Goal: Task Accomplishment & Management: Manage account settings

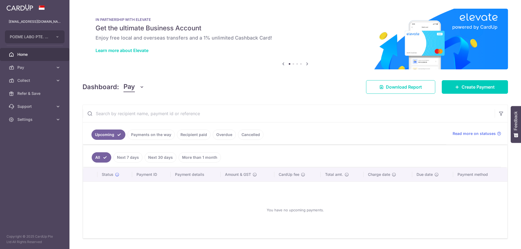
click at [135, 135] on link "Payments on the way" at bounding box center [150, 135] width 47 height 10
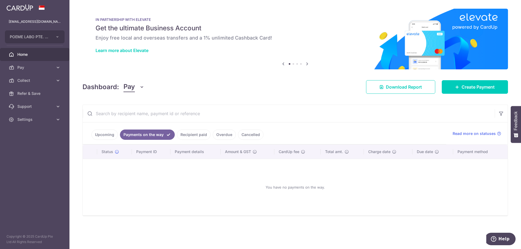
click at [182, 138] on link "Recipient paid" at bounding box center [194, 135] width 34 height 10
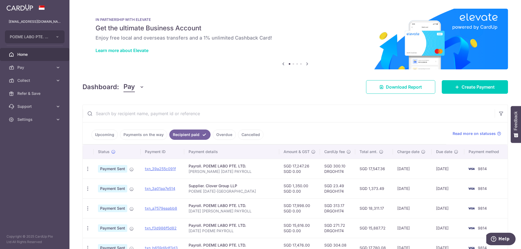
drag, startPoint x: 21, startPoint y: 117, endPoint x: 59, endPoint y: 129, distance: 39.7
click at [23, 117] on span "Settings" at bounding box center [35, 119] width 36 height 5
click at [31, 147] on span "Logout" at bounding box center [35, 145] width 36 height 5
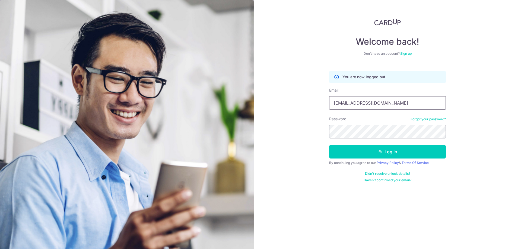
click at [365, 107] on input "accounts@poemealign.com.sg" at bounding box center [387, 103] width 117 height 14
type input "[EMAIL_ADDRESS][DOMAIN_NAME]"
click at [390, 150] on button "Log in" at bounding box center [387, 152] width 117 height 14
